Goal: Task Accomplishment & Management: Use online tool/utility

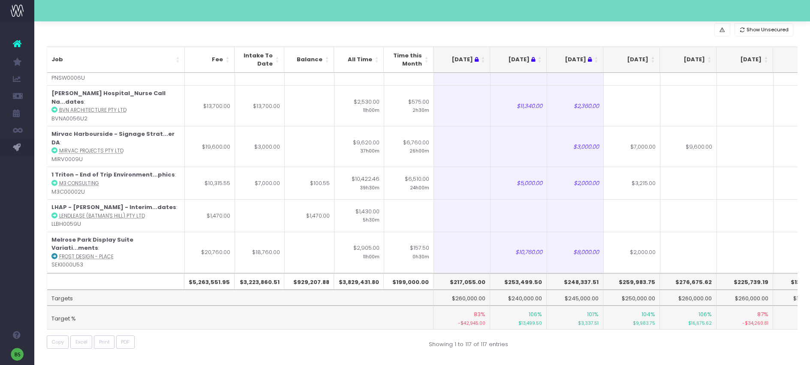
scroll to position [3671, 0]
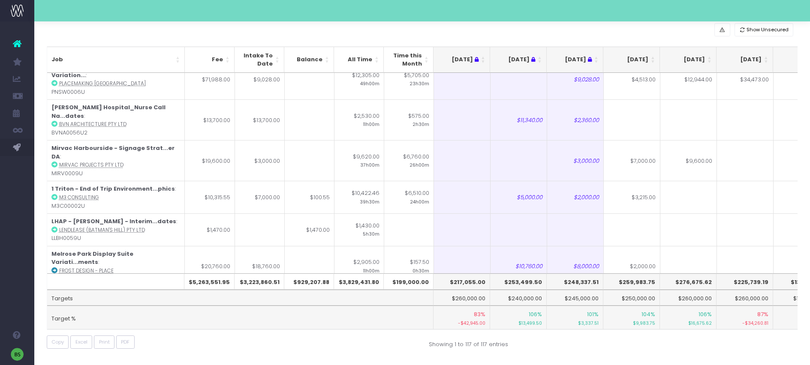
click at [641, 167] on input "$500.00" at bounding box center [631, 168] width 57 height 33
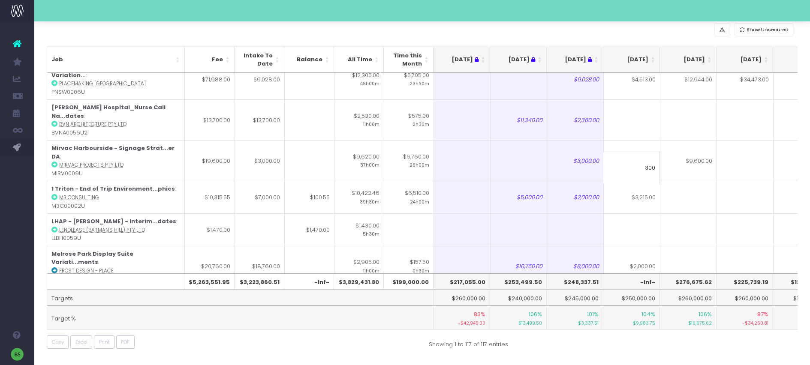
type input "$5,000.00"
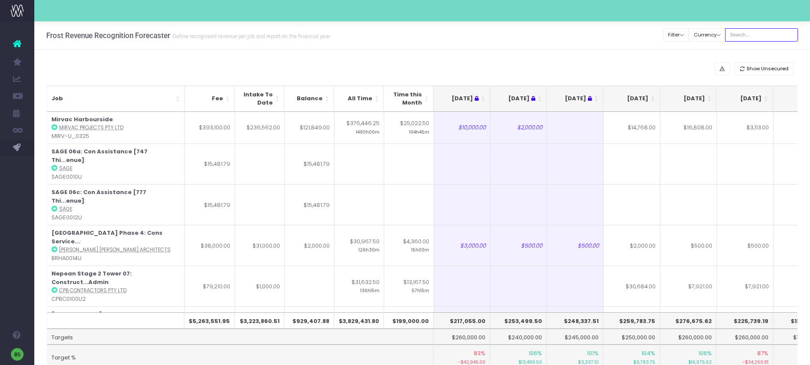
click at [762, 33] on input "text" at bounding box center [761, 34] width 73 height 13
type input "[PERSON_NAME]"
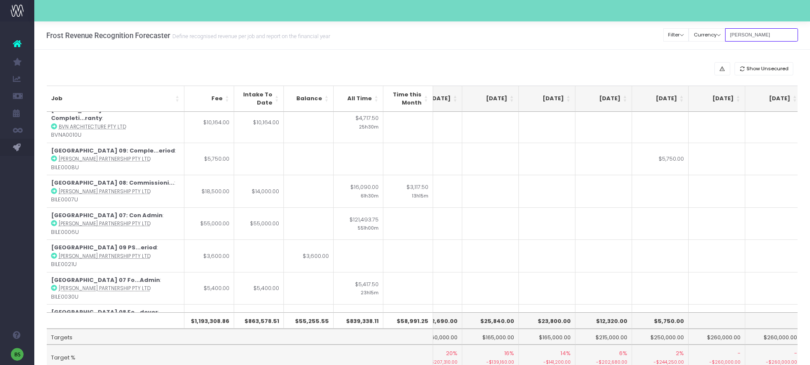
scroll to position [0, 39]
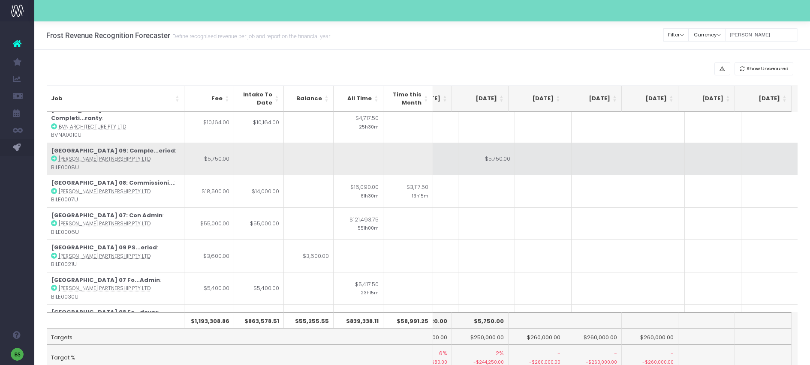
click at [487, 143] on td "$5,750.00" at bounding box center [486, 159] width 57 height 33
type input "$5,750.00"
click at [761, 144] on td at bounding box center [769, 159] width 57 height 33
click at [708, 143] on td at bounding box center [713, 159] width 57 height 33
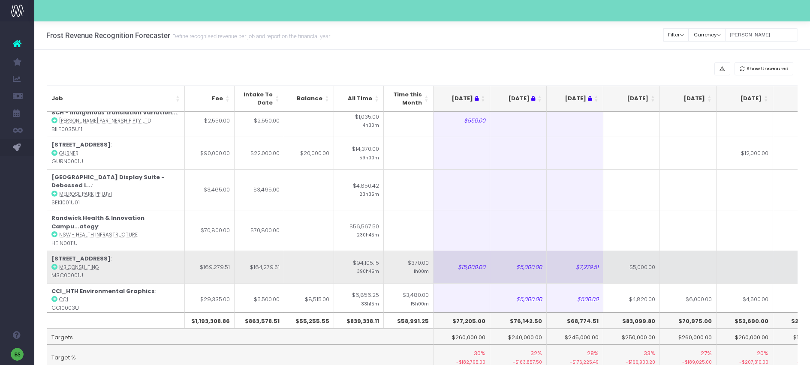
scroll to position [587, 0]
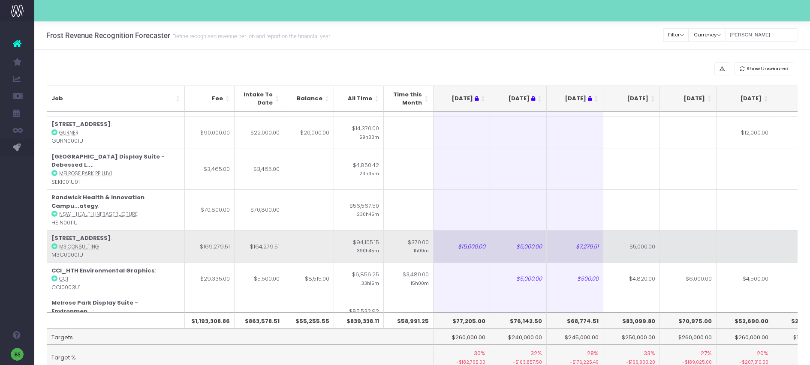
click at [635, 230] on td "$5,000.00" at bounding box center [631, 246] width 57 height 33
type input "500"
click at [678, 230] on td at bounding box center [688, 246] width 57 height 33
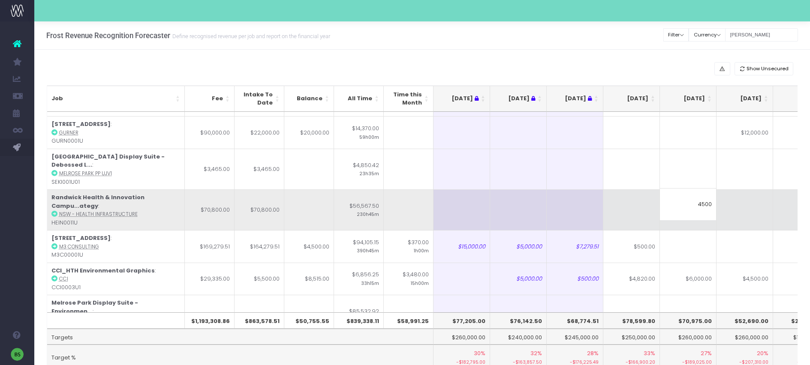
type input "4500"
click at [699, 190] on td at bounding box center [688, 210] width 57 height 41
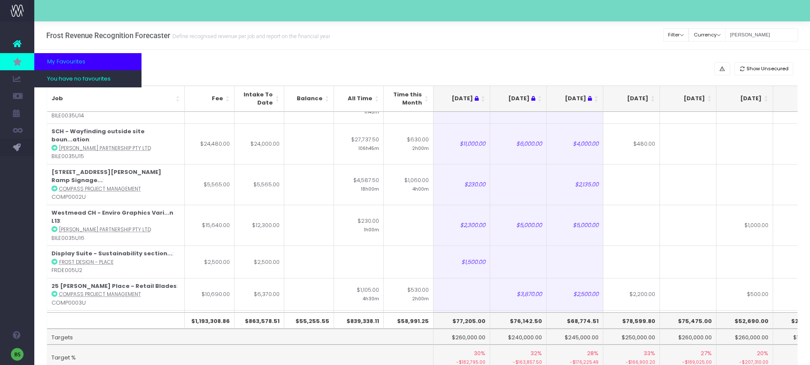
scroll to position [915, 0]
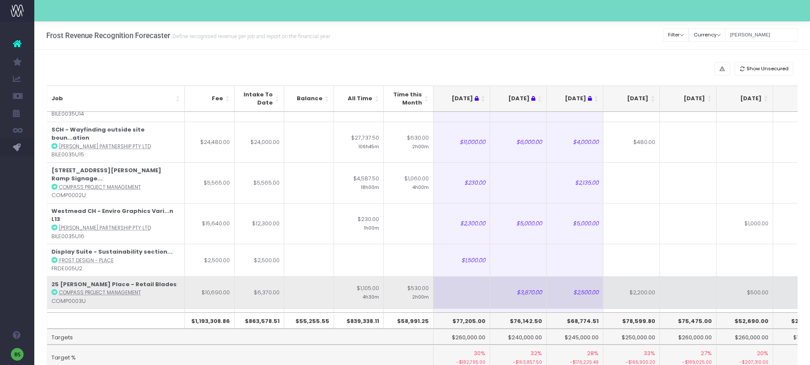
click at [638, 277] on td "$2,200.00" at bounding box center [631, 293] width 57 height 33
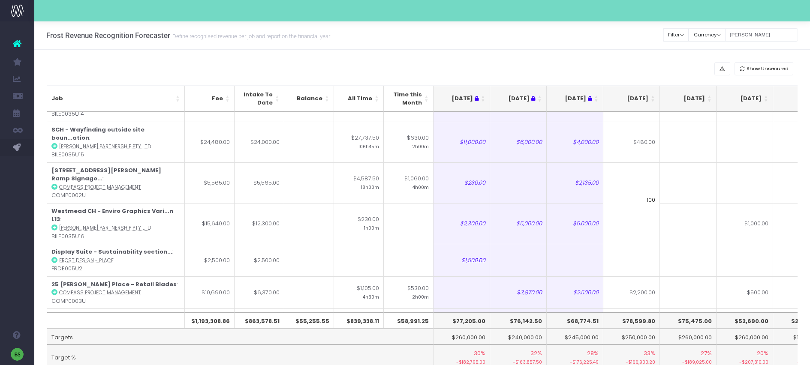
type input "1000"
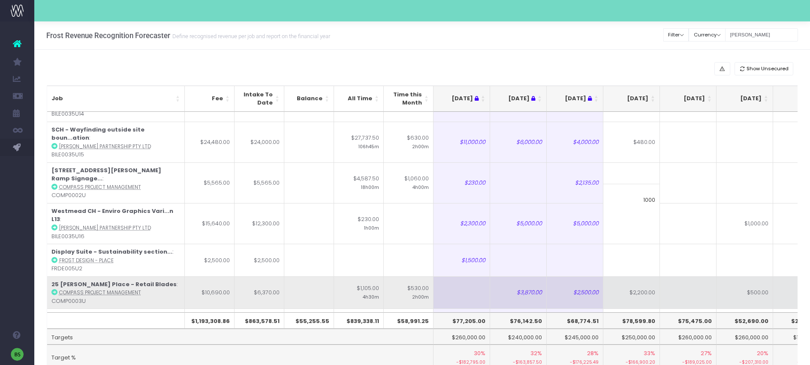
click at [687, 277] on td at bounding box center [688, 293] width 57 height 33
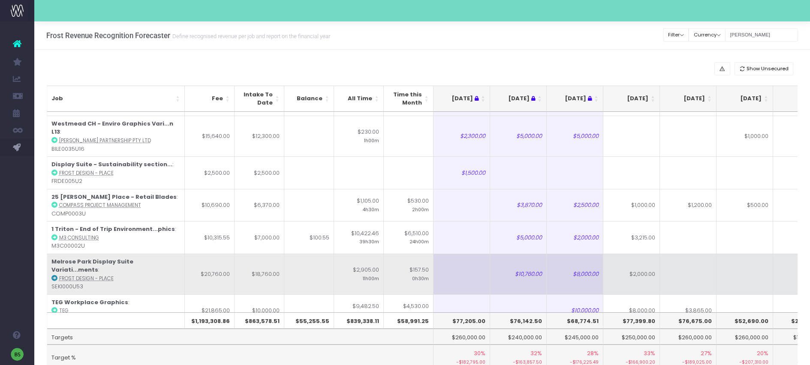
scroll to position [1020, 0]
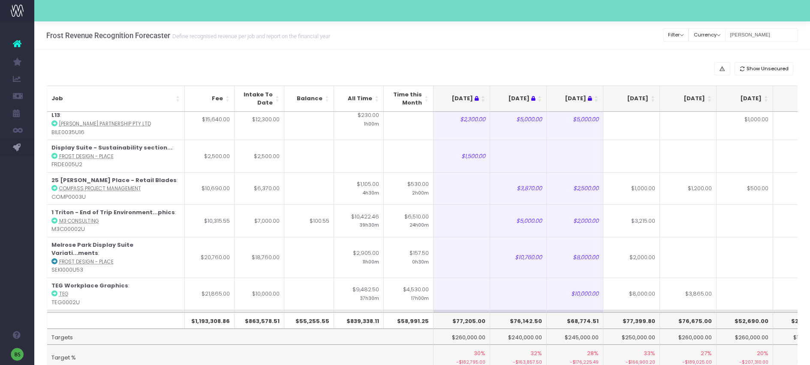
click at [680, 310] on td "$15,000.00" at bounding box center [688, 326] width 57 height 33
type input "$15,000.00"
click at [732, 310] on td "$15,000.00" at bounding box center [745, 326] width 57 height 33
type input "$15,000.00"
click at [683, 310] on td at bounding box center [688, 326] width 57 height 33
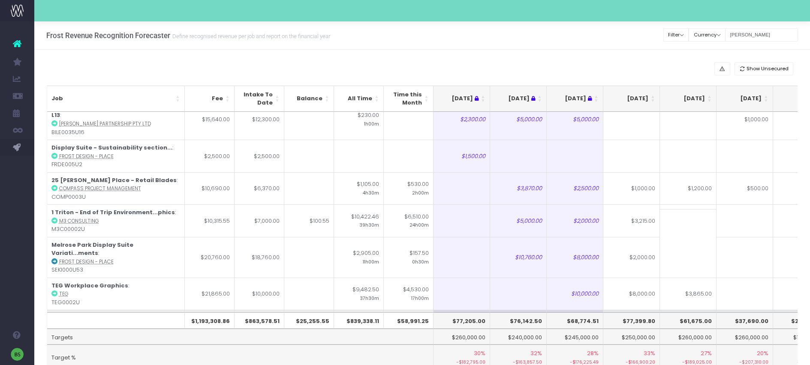
scroll to position [1020, 0]
click at [750, 310] on td at bounding box center [745, 326] width 57 height 33
click at [763, 36] on input "[PERSON_NAME]" at bounding box center [761, 34] width 73 height 13
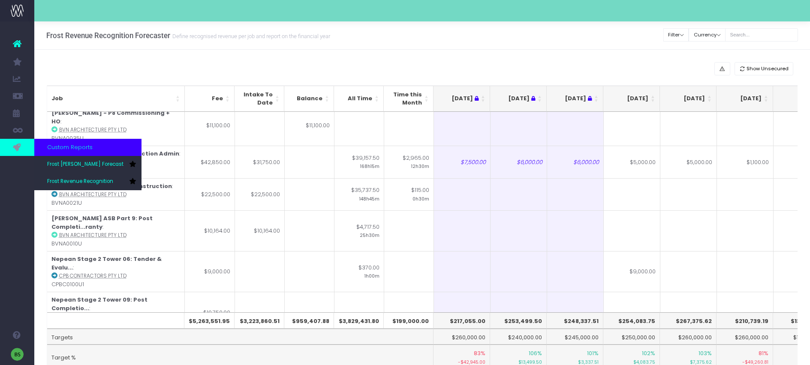
scroll to position [316, 0]
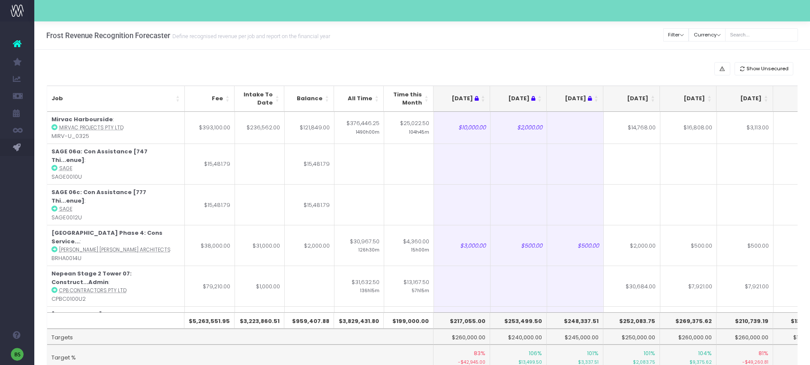
click at [652, 97] on th "[DATE]" at bounding box center [631, 99] width 57 height 26
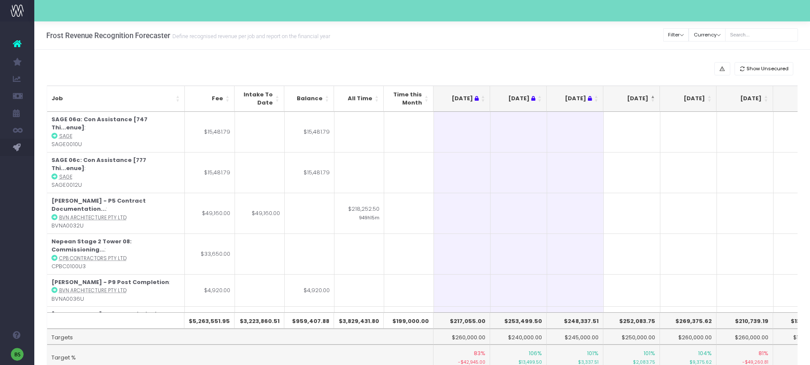
click at [652, 97] on th "[DATE]" at bounding box center [631, 99] width 57 height 26
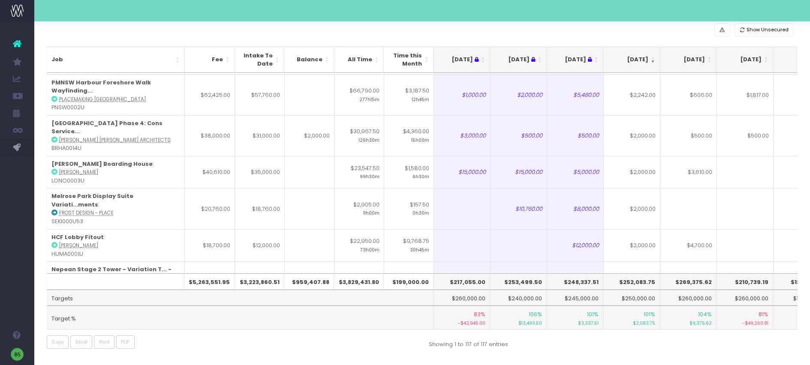
scroll to position [921, 0]
